Goal: Task Accomplishment & Management: Manage account settings

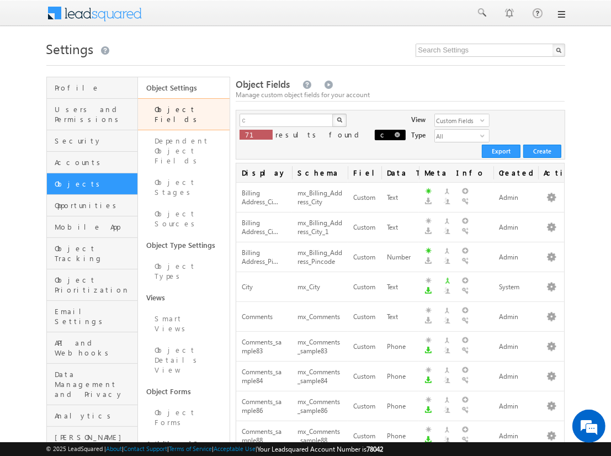
click at [395, 136] on span at bounding box center [398, 135] width 6 height 6
type input "Search Object Fields"
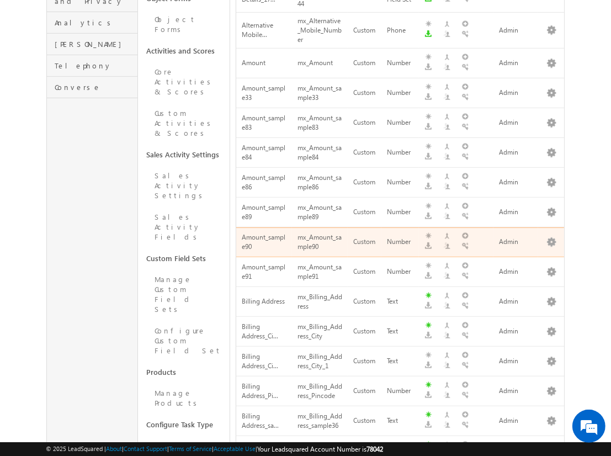
scroll to position [597, 0]
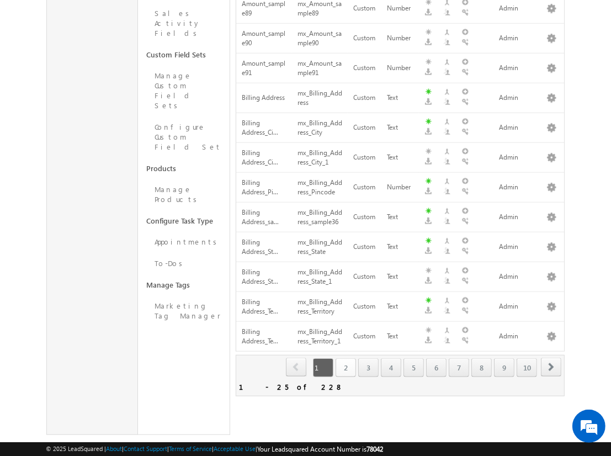
click at [345, 363] on link "2" at bounding box center [346, 367] width 20 height 19
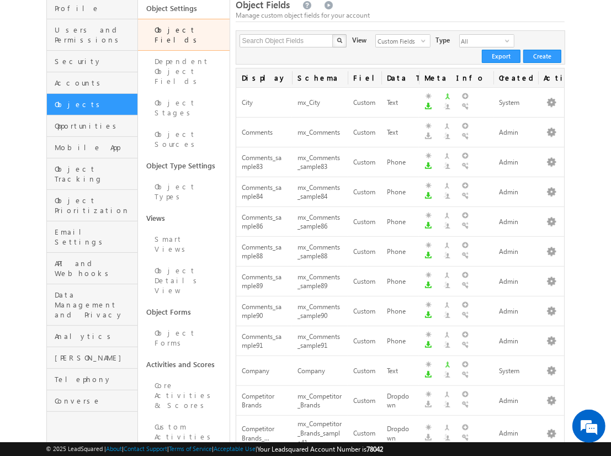
scroll to position [0, 0]
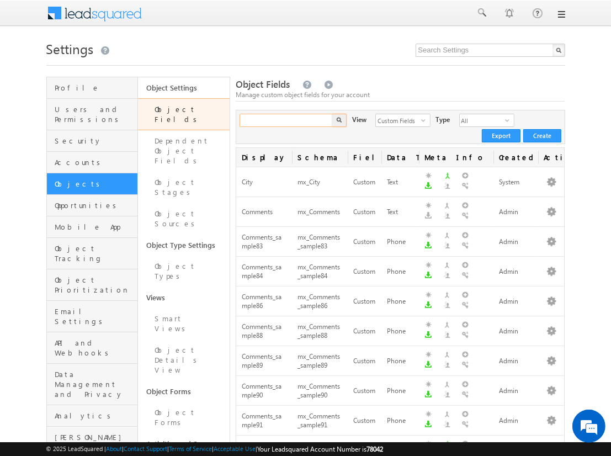
click at [278, 121] on input "text" at bounding box center [287, 120] width 94 height 13
type input "course"
click at [332, 114] on button "button" at bounding box center [339, 120] width 14 height 13
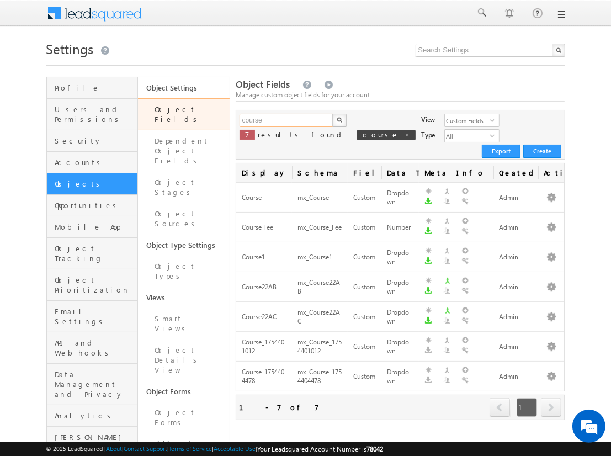
click at [286, 120] on input "course" at bounding box center [287, 120] width 94 height 13
click at [286, 120] on input "text" at bounding box center [287, 120] width 94 height 13
type input "course"
click at [339, 120] on img "button" at bounding box center [339, 120] width 6 height 6
click at [552, 192] on button "button" at bounding box center [551, 197] width 11 height 11
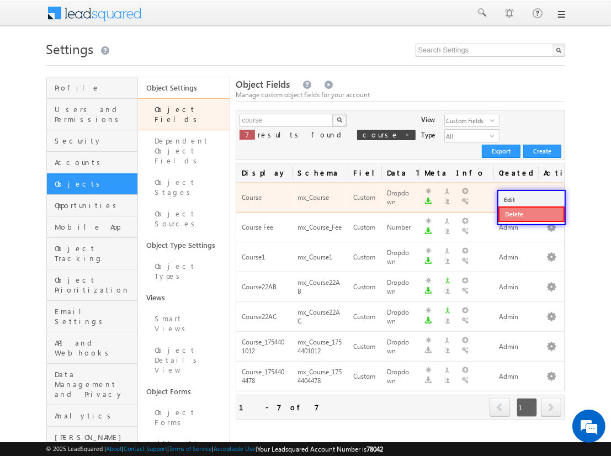
click at [531, 214] on link "Delete" at bounding box center [532, 214] width 66 height 15
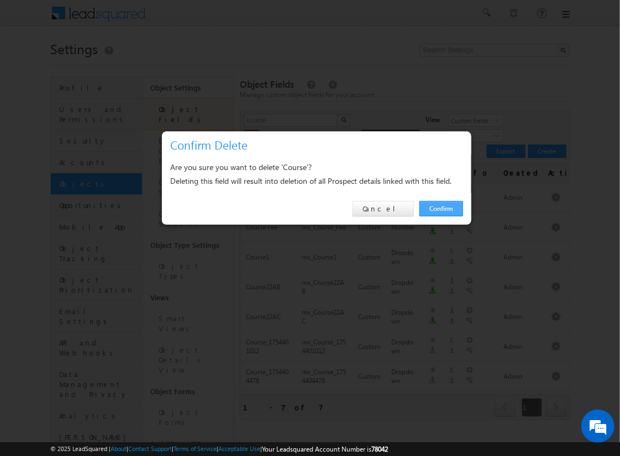
click at [441, 208] on link "Confirm" at bounding box center [441, 208] width 44 height 15
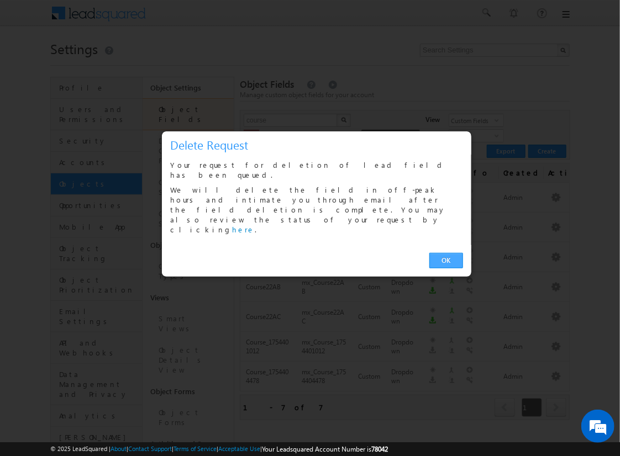
click at [446, 253] on link "OK" at bounding box center [446, 260] width 34 height 15
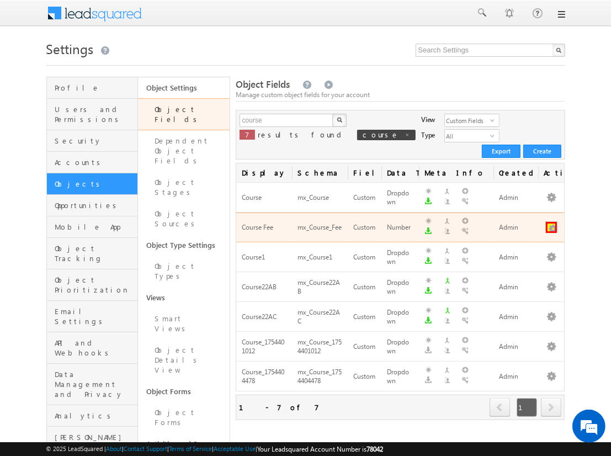
click at [552, 222] on button "button" at bounding box center [551, 227] width 11 height 11
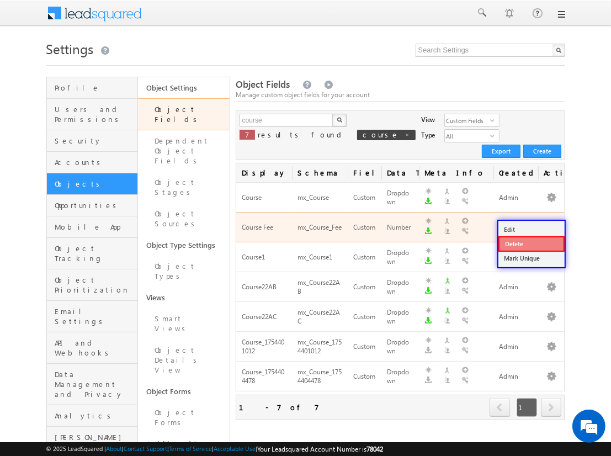
click at [531, 243] on link "Delete" at bounding box center [532, 243] width 66 height 15
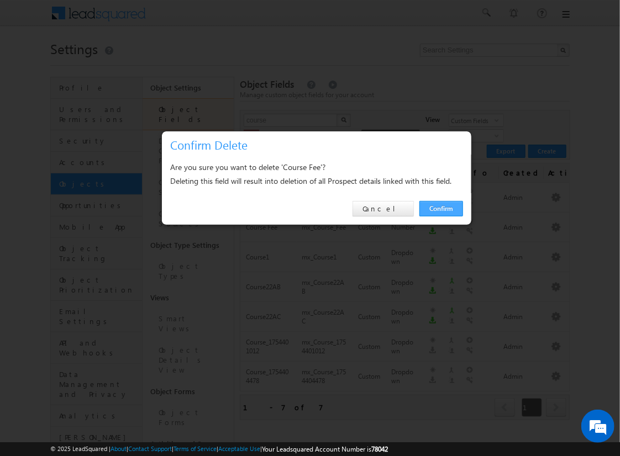
click at [441, 208] on link "Confirm" at bounding box center [441, 208] width 44 height 15
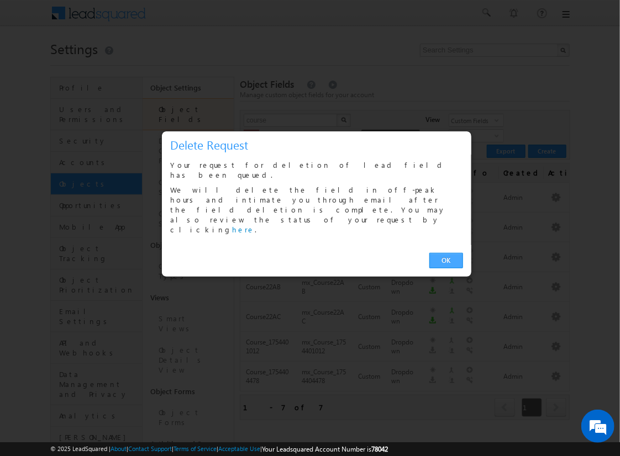
click at [446, 253] on link "OK" at bounding box center [446, 260] width 34 height 15
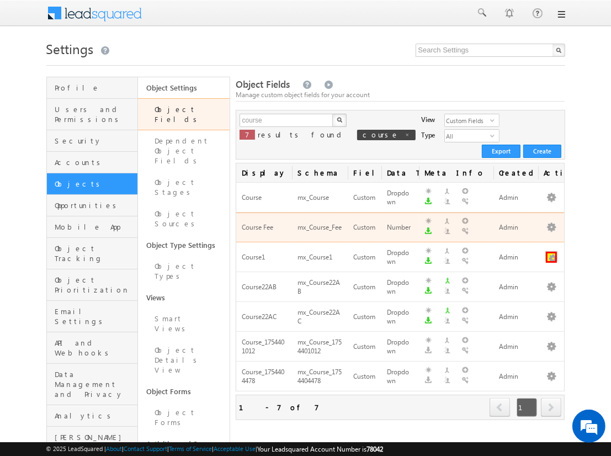
click at [552, 252] on button "button" at bounding box center [551, 257] width 11 height 11
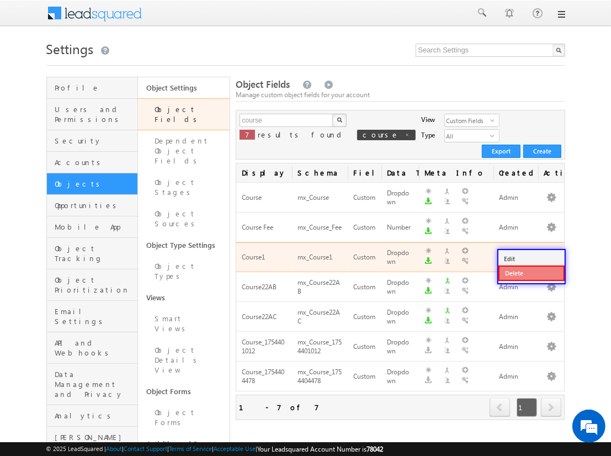
click at [531, 273] on link "Delete" at bounding box center [532, 273] width 66 height 15
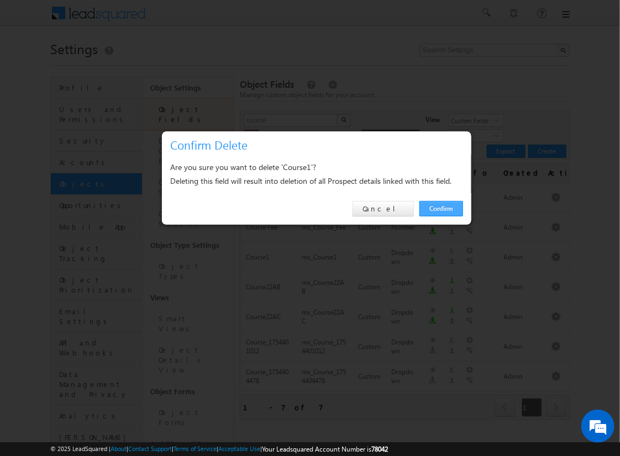
click at [441, 208] on link "Confirm" at bounding box center [441, 208] width 44 height 15
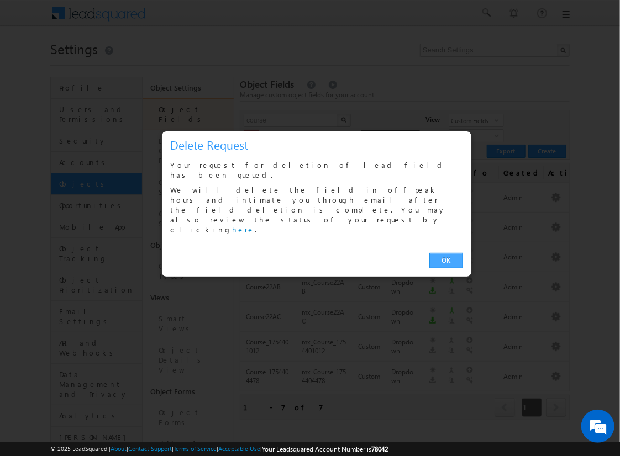
click at [446, 253] on link "OK" at bounding box center [446, 260] width 34 height 15
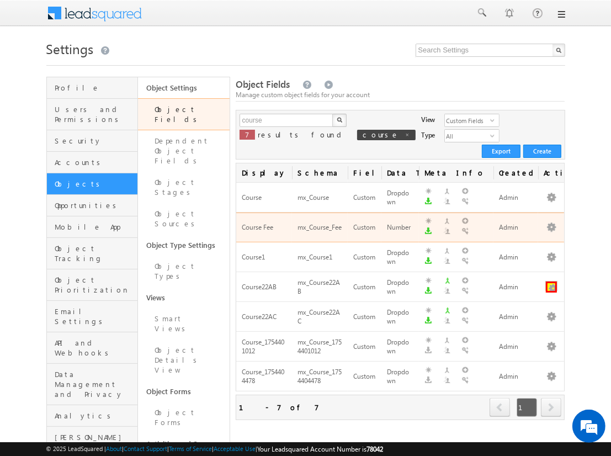
click at [552, 282] on button "button" at bounding box center [551, 287] width 11 height 11
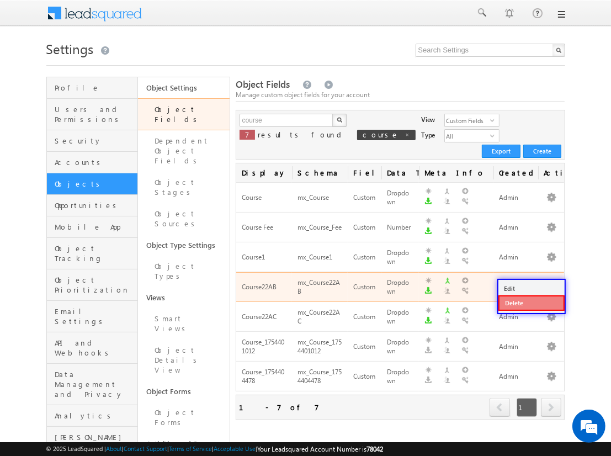
click at [531, 303] on link "Delete" at bounding box center [532, 302] width 66 height 15
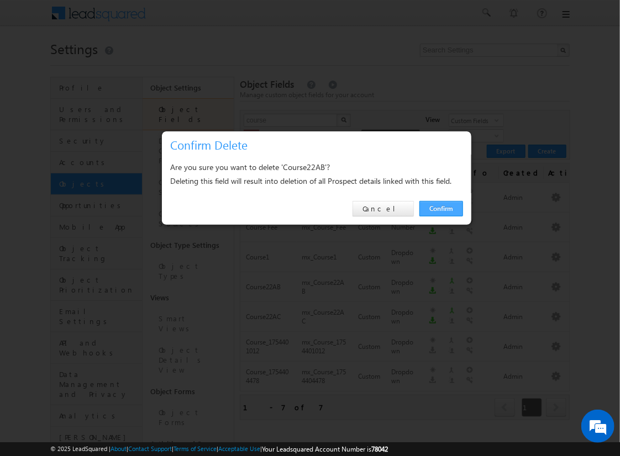
click at [441, 208] on link "Confirm" at bounding box center [441, 208] width 44 height 15
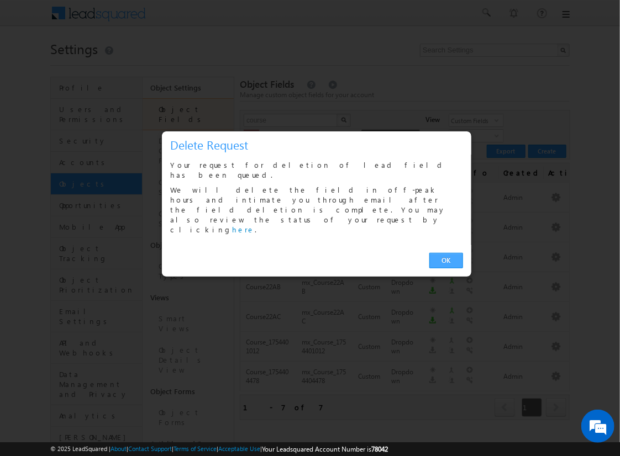
click at [446, 253] on link "OK" at bounding box center [446, 260] width 34 height 15
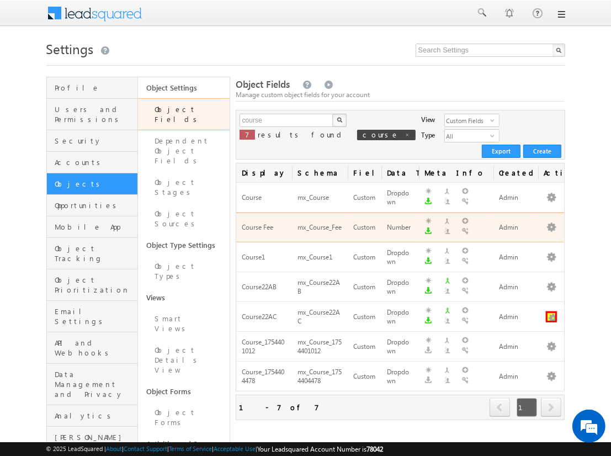
click at [552, 311] on button "button" at bounding box center [551, 316] width 11 height 11
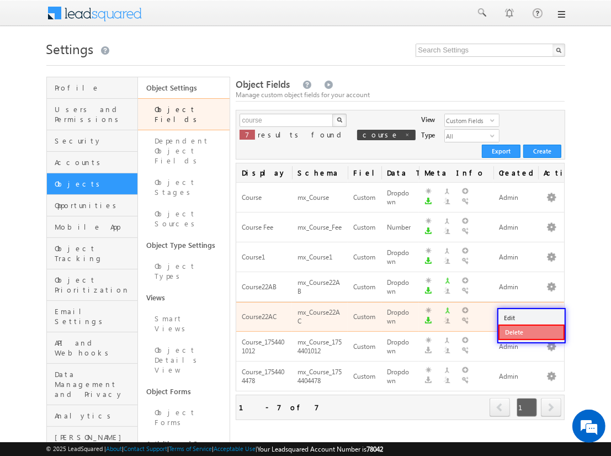
click at [531, 332] on link "Delete" at bounding box center [532, 332] width 66 height 15
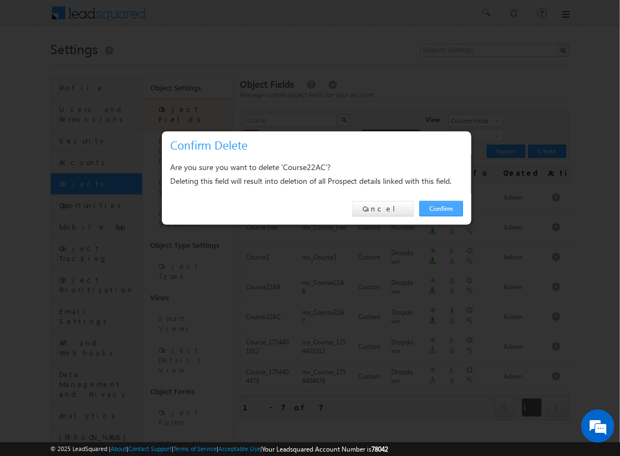
click at [441, 208] on link "Confirm" at bounding box center [441, 208] width 44 height 15
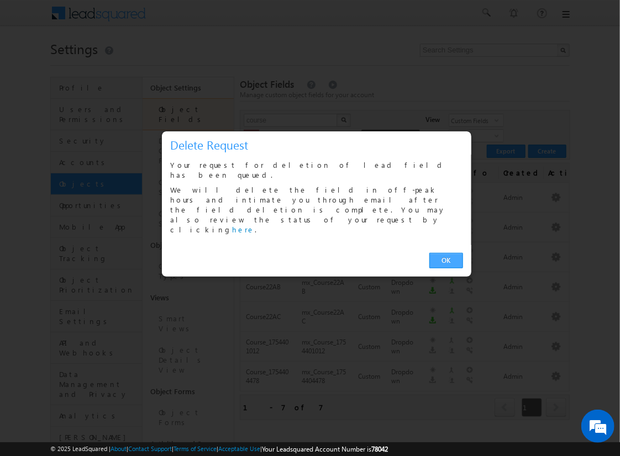
click at [446, 253] on link "OK" at bounding box center [446, 260] width 34 height 15
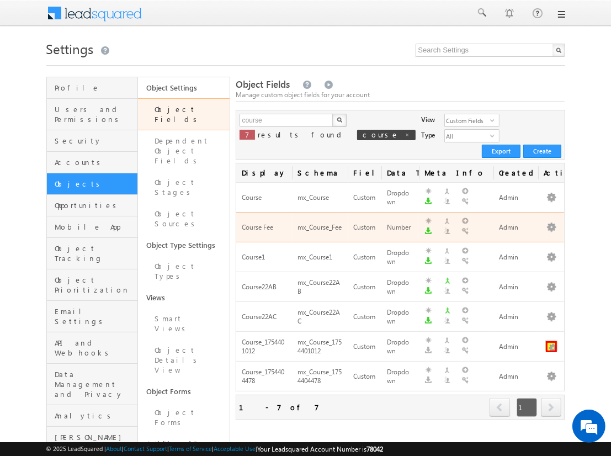
click at [552, 341] on button "button" at bounding box center [551, 346] width 11 height 11
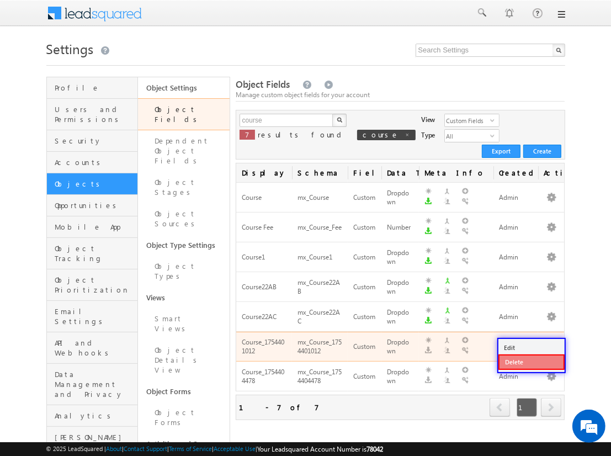
click at [531, 362] on link "Delete" at bounding box center [532, 362] width 66 height 15
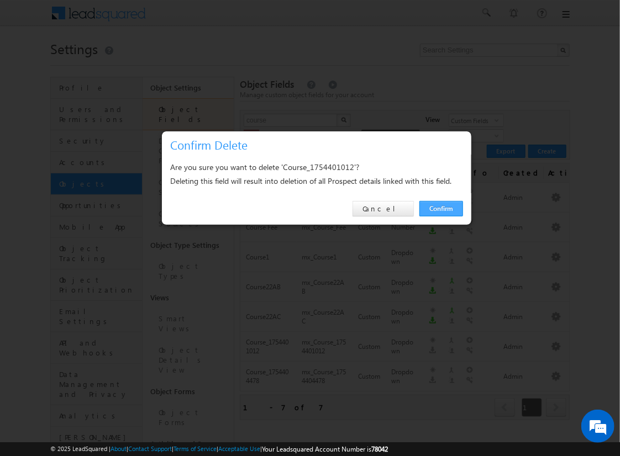
click at [441, 208] on link "Confirm" at bounding box center [441, 208] width 44 height 15
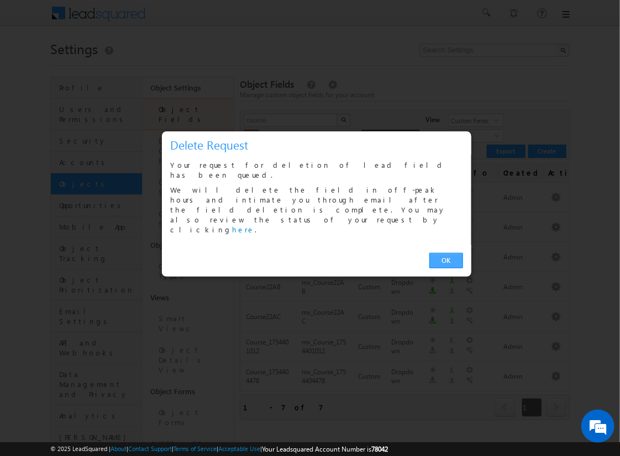
click at [446, 253] on link "OK" at bounding box center [446, 260] width 34 height 15
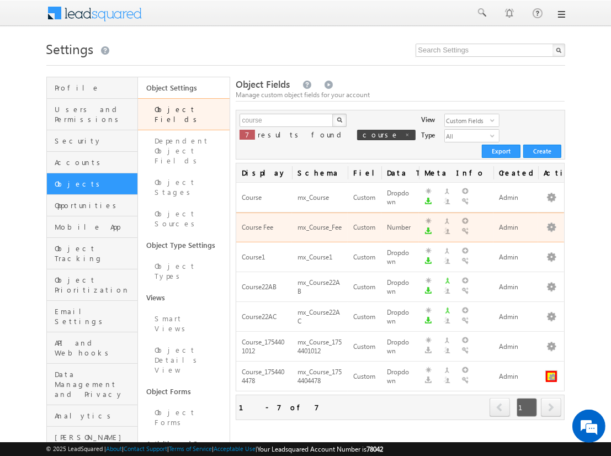
click at [552, 371] on button "button" at bounding box center [551, 376] width 11 height 11
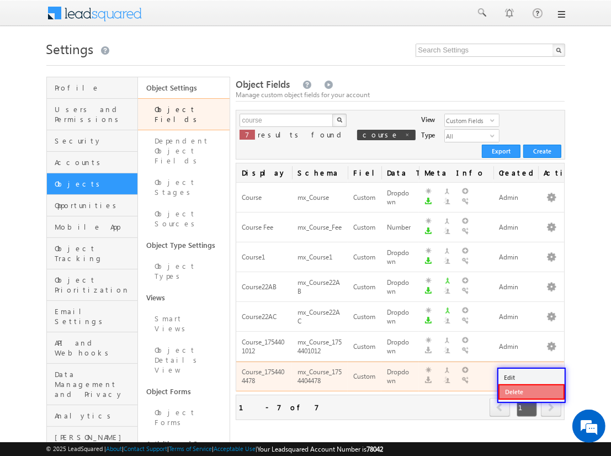
click at [531, 391] on link "Delete" at bounding box center [532, 391] width 66 height 15
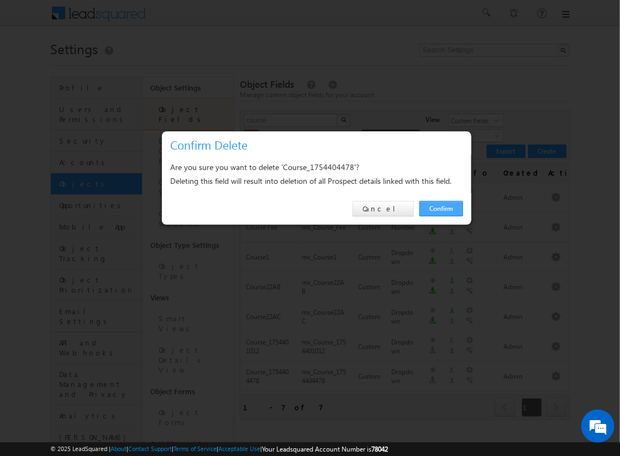
click at [441, 208] on link "Confirm" at bounding box center [441, 208] width 44 height 15
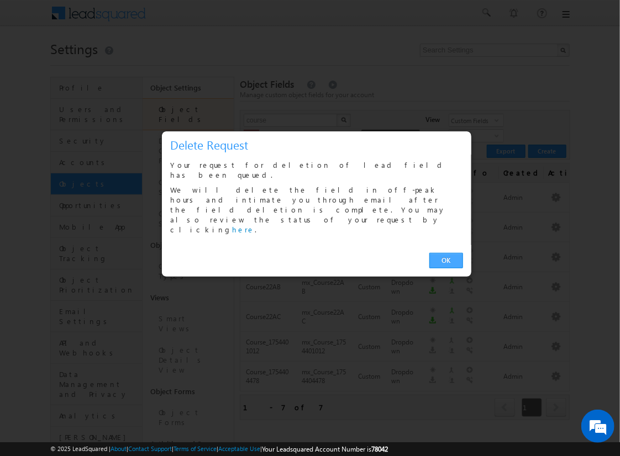
click at [446, 253] on link "OK" at bounding box center [446, 260] width 34 height 15
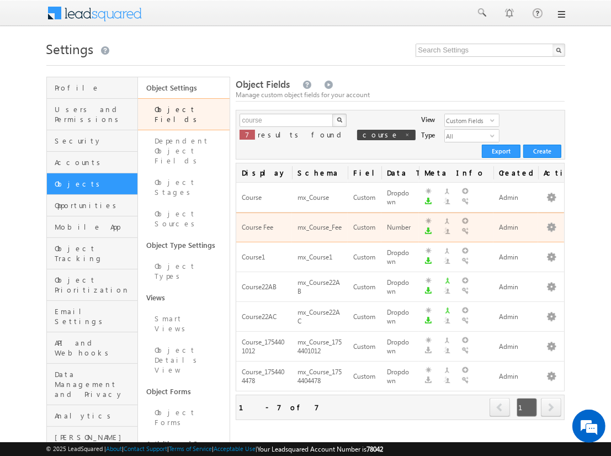
click at [552, 398] on span "next" at bounding box center [551, 407] width 20 height 19
